Goal: Information Seeking & Learning: Check status

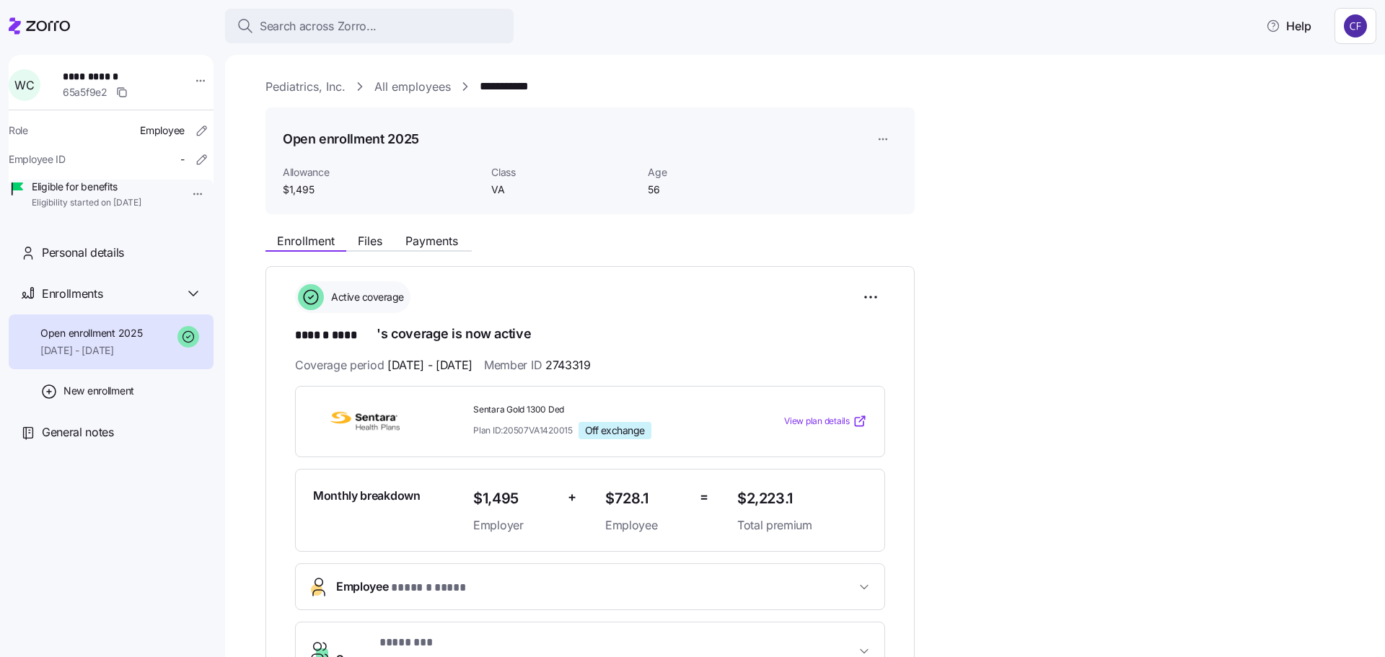
click at [308, 87] on link "Pediatrics, Inc." at bounding box center [305, 87] width 80 height 18
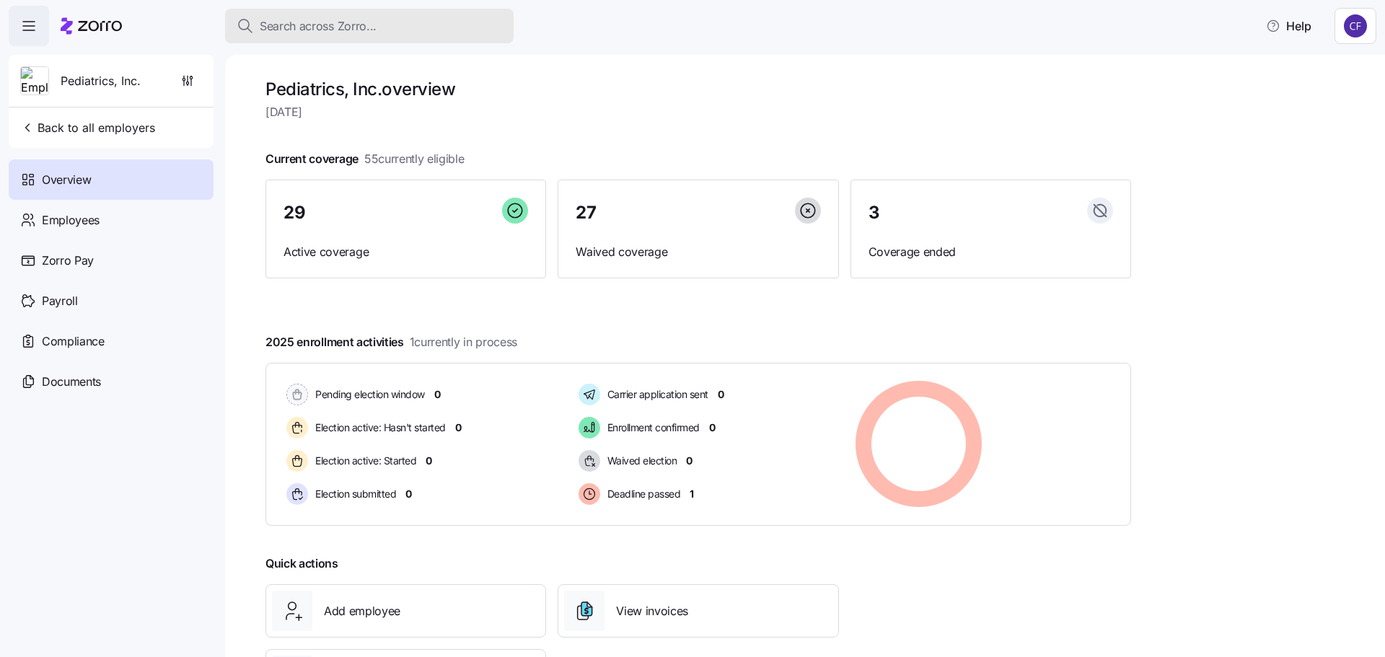
click at [273, 31] on span "Search across Zorro..." at bounding box center [318, 26] width 117 height 18
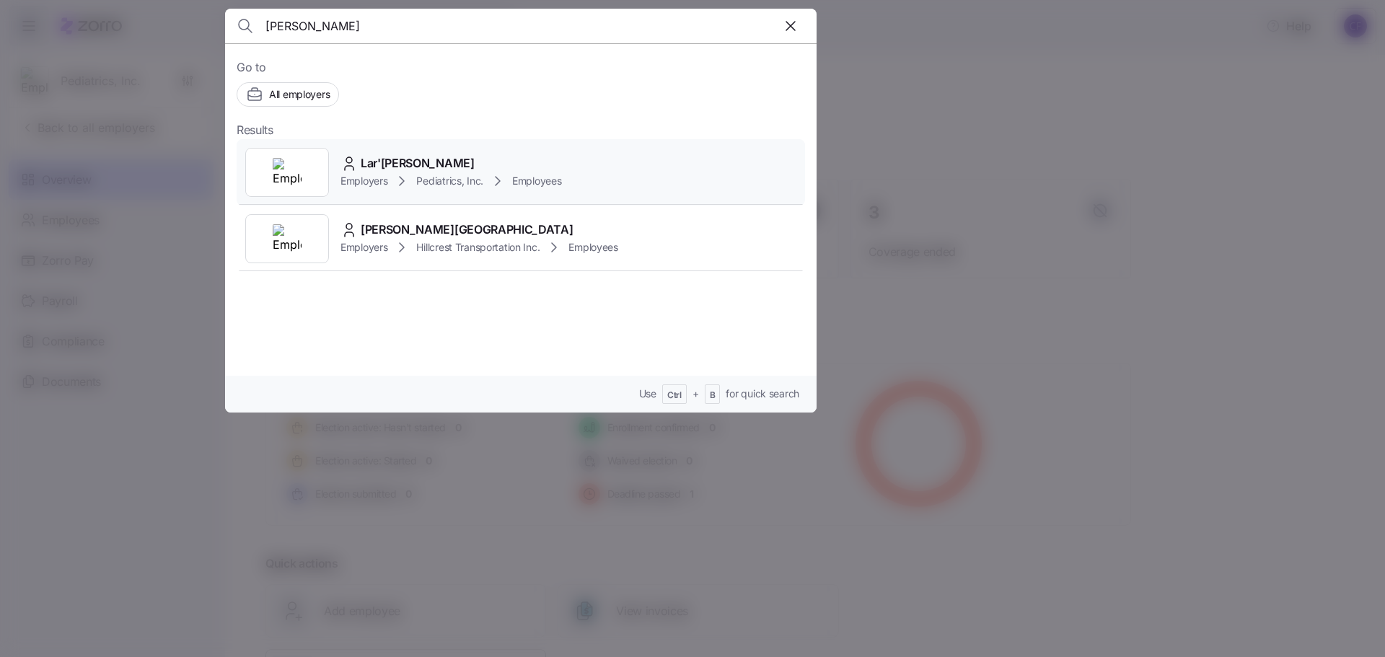
type input "[PERSON_NAME]"
click at [389, 172] on div "Employers Pediatrics, Inc. Employees" at bounding box center [450, 180] width 221 height 17
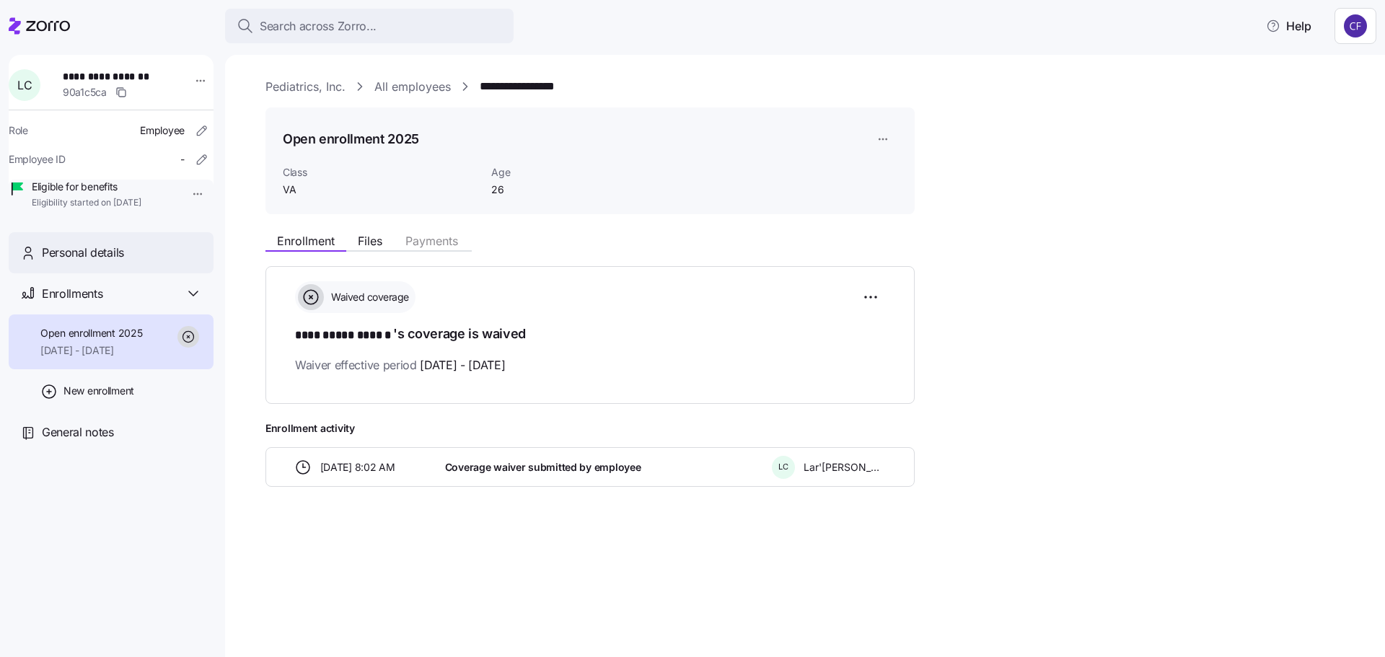
click at [84, 262] on span "Personal details" at bounding box center [83, 253] width 82 height 18
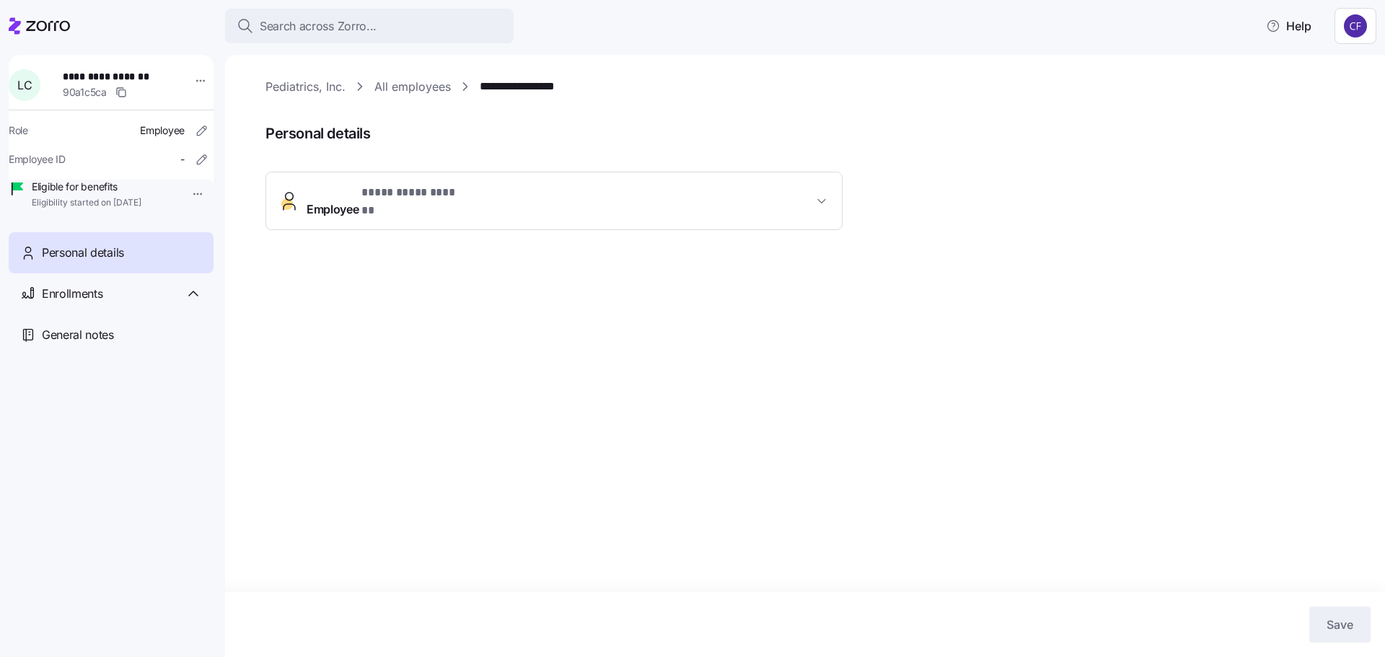
click at [809, 193] on span "**********" at bounding box center [560, 201] width 506 height 35
